Goal: Task Accomplishment & Management: Manage account settings

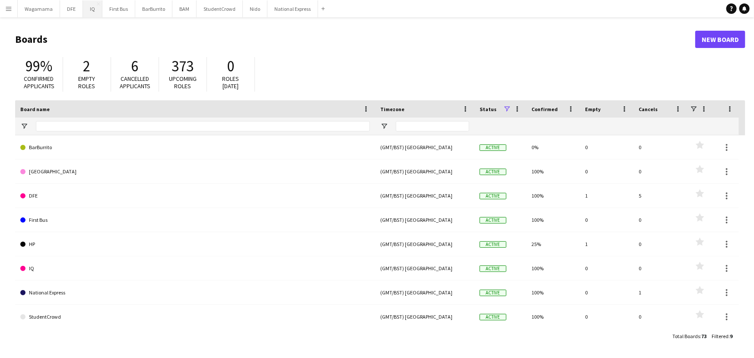
click at [86, 9] on button "IQ Close" at bounding box center [92, 8] width 19 height 17
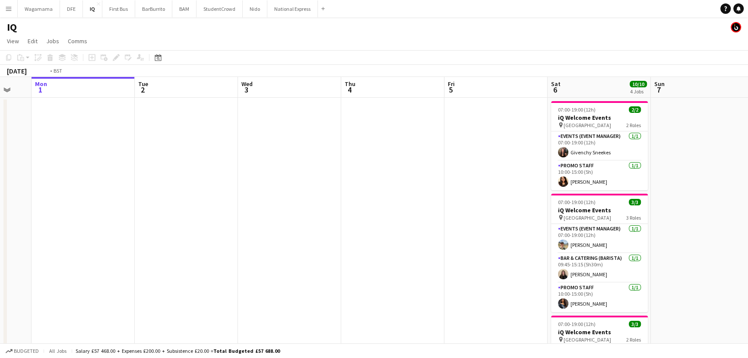
drag, startPoint x: 472, startPoint y: 159, endPoint x: 214, endPoint y: 159, distance: 258.0
click at [215, 159] on app-calendar-viewport "Fri 29 Sat 30 Sun 31 Mon 1 Tue 2 Wed 3 Thu 4 Fri 5 Sat 6 10/10 4 Jobs Sun 7 Mon…" at bounding box center [374, 303] width 748 height 452
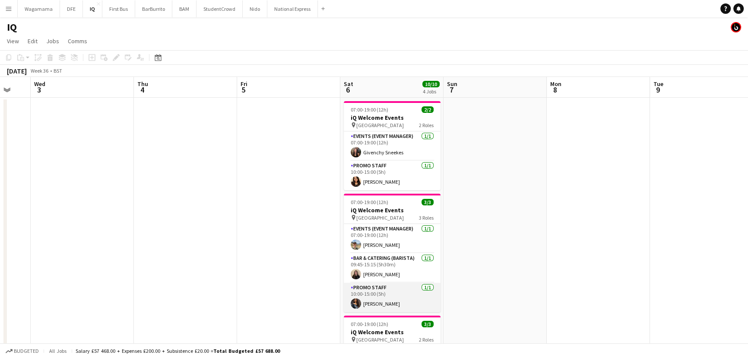
click at [376, 292] on app-card-role "Promo Staff [DATE] 10:00-15:00 (5h) [PERSON_NAME]" at bounding box center [392, 297] width 97 height 29
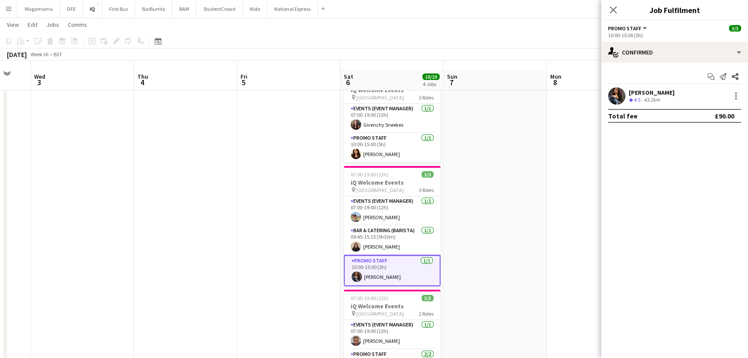
scroll to position [39, 0]
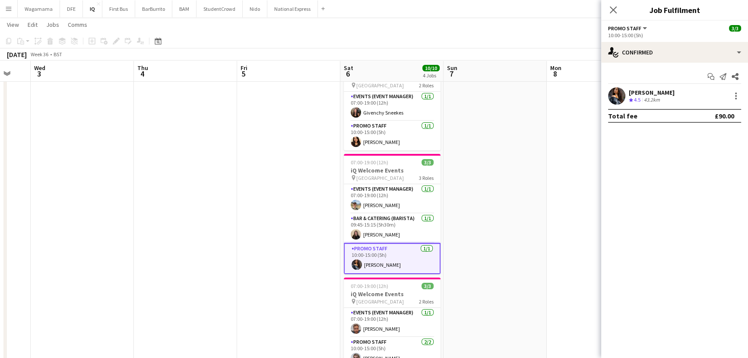
click at [621, 96] on app-user-avatar at bounding box center [616, 95] width 17 height 17
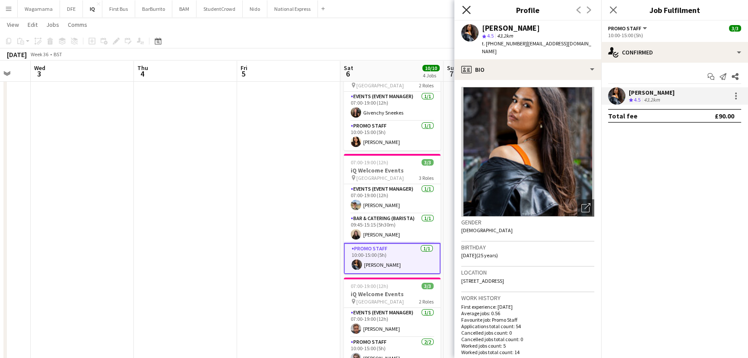
click at [465, 10] on icon "Close pop-in" at bounding box center [466, 10] width 8 height 8
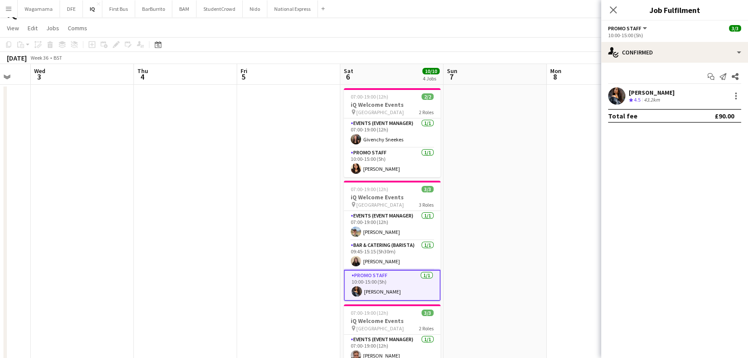
scroll to position [0, 0]
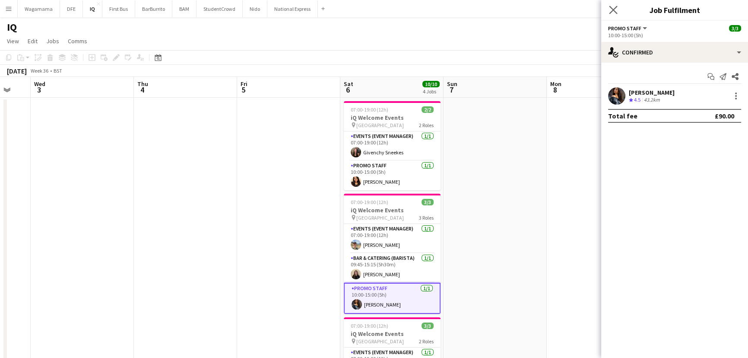
click at [611, 4] on app-icon "Close pop-in" at bounding box center [614, 10] width 13 height 13
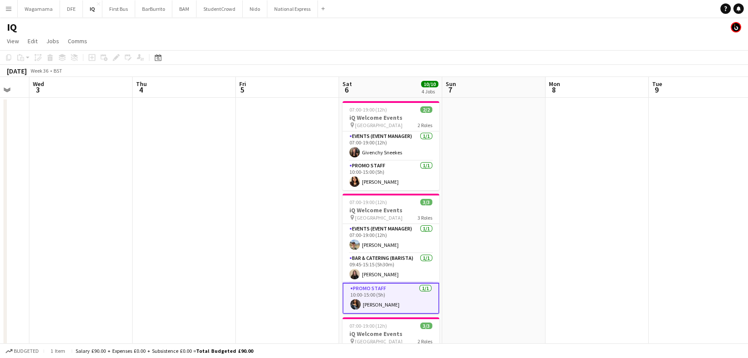
drag, startPoint x: 559, startPoint y: 146, endPoint x: 327, endPoint y: 155, distance: 232.2
click at [318, 163] on app-calendar-viewport "Sun 31 Mon 1 Tue 2 Wed 3 Thu 4 Fri 5 Sat 6 10/10 4 Jobs Sun 7 Mon 8 Tue 9 Wed 1…" at bounding box center [374, 303] width 748 height 452
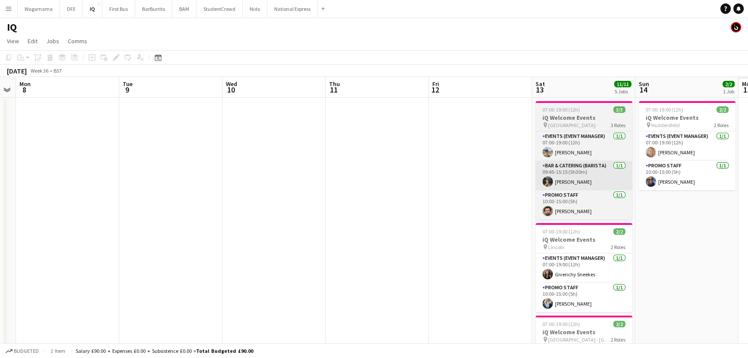
drag, startPoint x: 374, startPoint y: 157, endPoint x: 600, endPoint y: 189, distance: 228.6
click at [310, 165] on app-calendar-viewport "Thu 4 Fri 5 Sat 6 10/10 4 Jobs Sun 7 Mon 8 Tue 9 Wed 10 Thu 11 Fri 12 Sat 13 11…" at bounding box center [374, 343] width 748 height 533
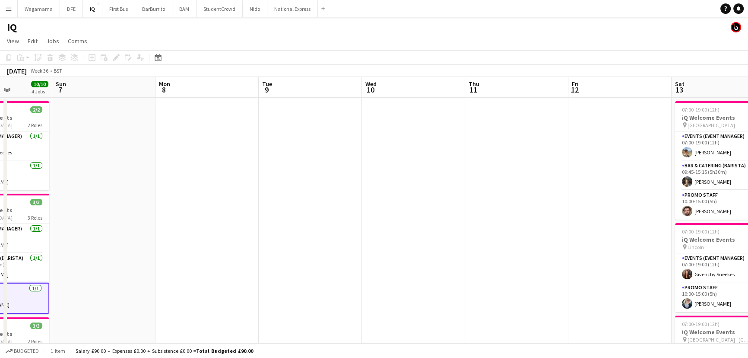
drag, startPoint x: 307, startPoint y: 172, endPoint x: 456, endPoint y: 172, distance: 149.5
click at [456, 172] on app-calendar-viewport "Thu 4 Fri 5 Sat 6 10/10 4 Jobs Sun 7 Mon 8 Tue 9 Wed 10 Thu 11 Fri 12 Sat 13 11…" at bounding box center [374, 343] width 748 height 533
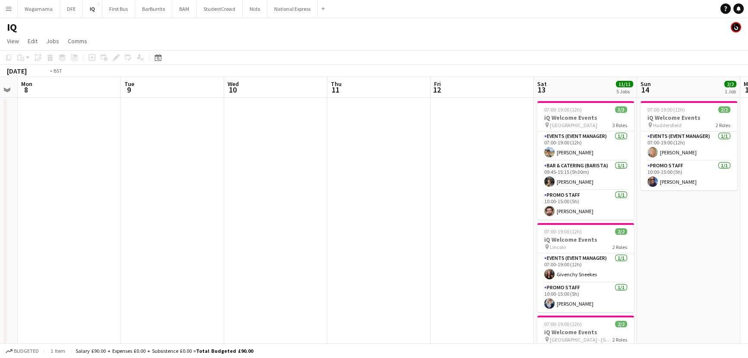
drag, startPoint x: 536, startPoint y: 156, endPoint x: 398, endPoint y: 91, distance: 152.1
click at [317, 156] on app-calendar-viewport "Thu 4 Fri 5 Sat 6 10/10 4 Jobs Sun 7 Mon 8 Tue 9 Wed 10 Thu 11 Fri 12 Sat 13 11…" at bounding box center [374, 343] width 748 height 533
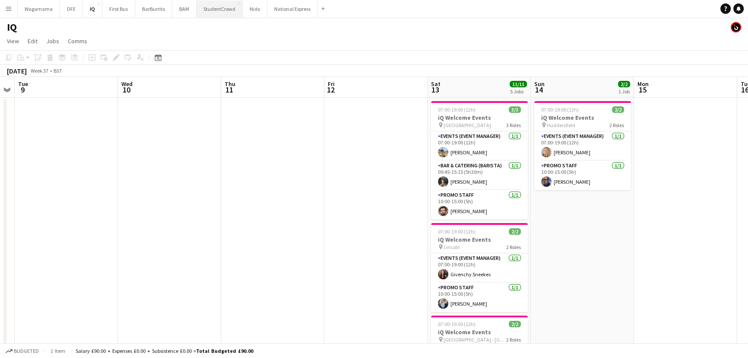
click at [222, 11] on button "StudentCrowd Close" at bounding box center [220, 8] width 46 height 17
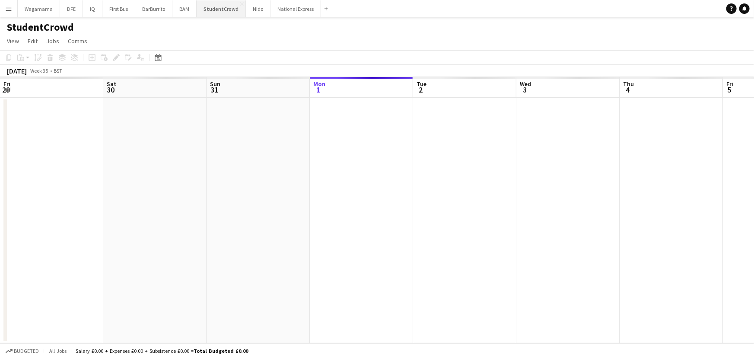
scroll to position [0, 207]
